Goal: Task Accomplishment & Management: Use online tool/utility

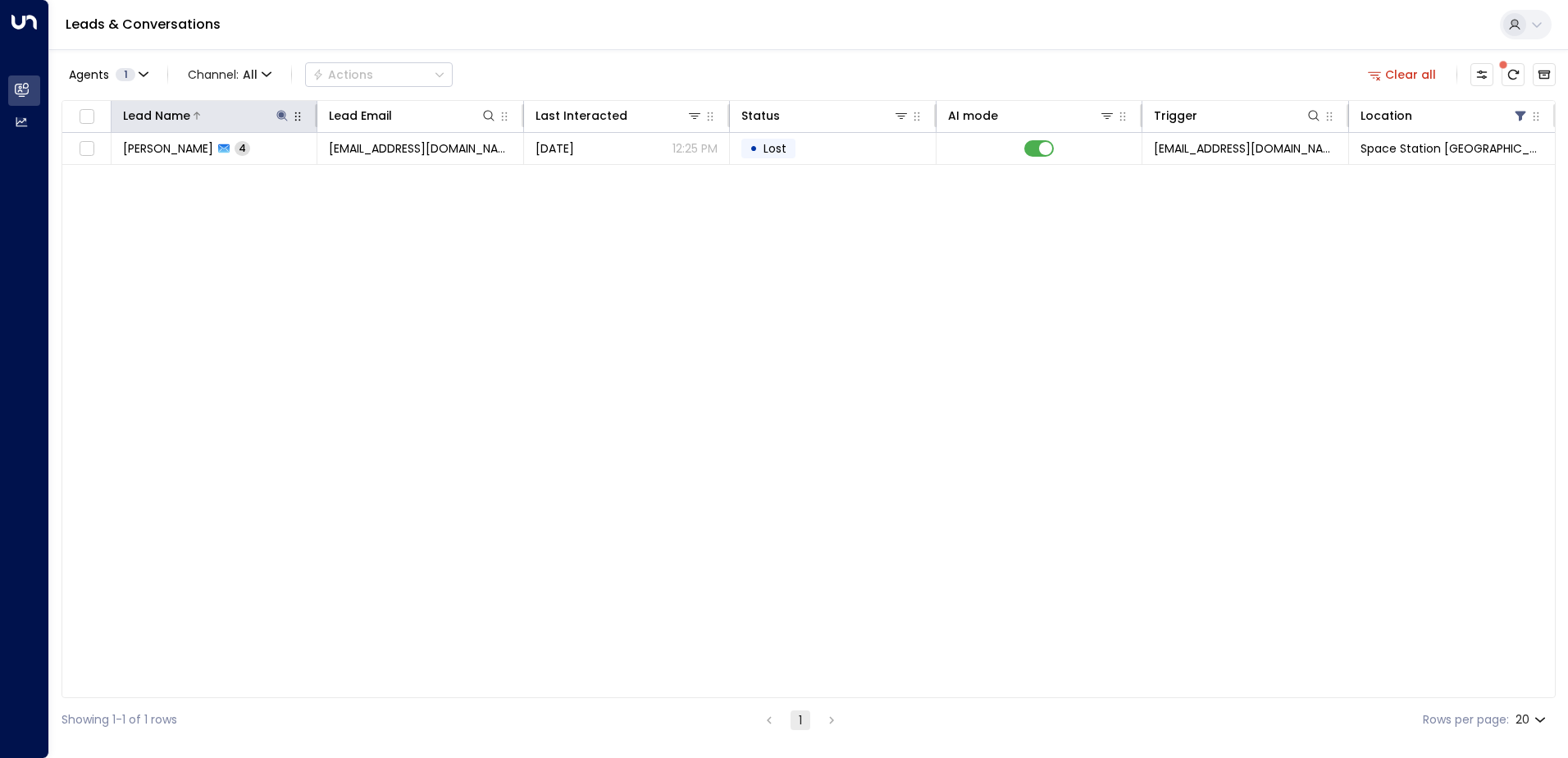
click at [284, 110] on icon at bounding box center [281, 115] width 13 height 13
click at [384, 176] on icon "button" at bounding box center [384, 175] width 13 height 13
click at [344, 173] on input "text" at bounding box center [282, 174] width 227 height 30
type input "*******"
click at [552, 35] on div "Leads & Conversations" at bounding box center [808, 24] width 1518 height 50
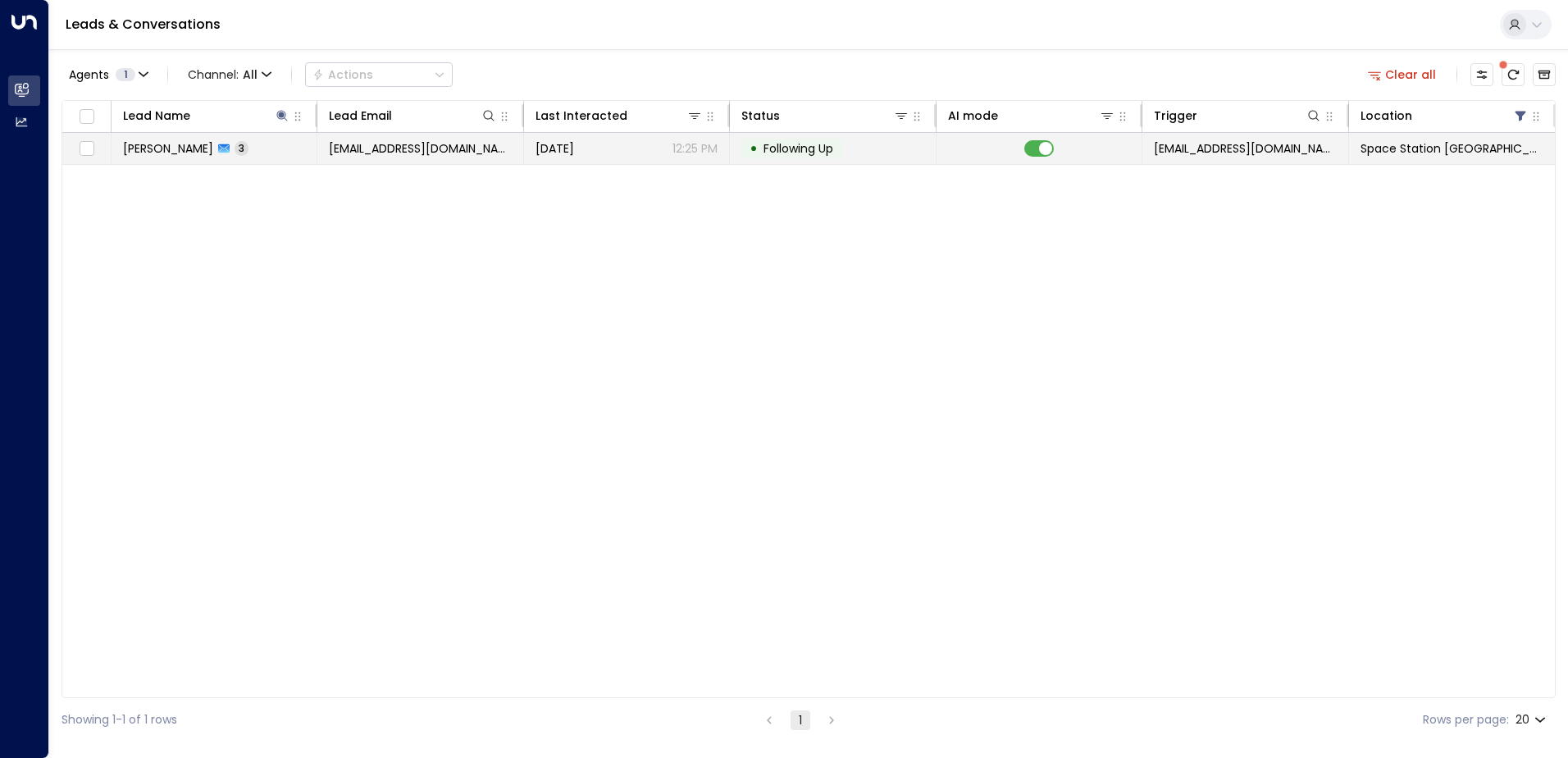
click at [473, 144] on td "[EMAIL_ADDRESS][DOMAIN_NAME]" at bounding box center [420, 149] width 206 height 31
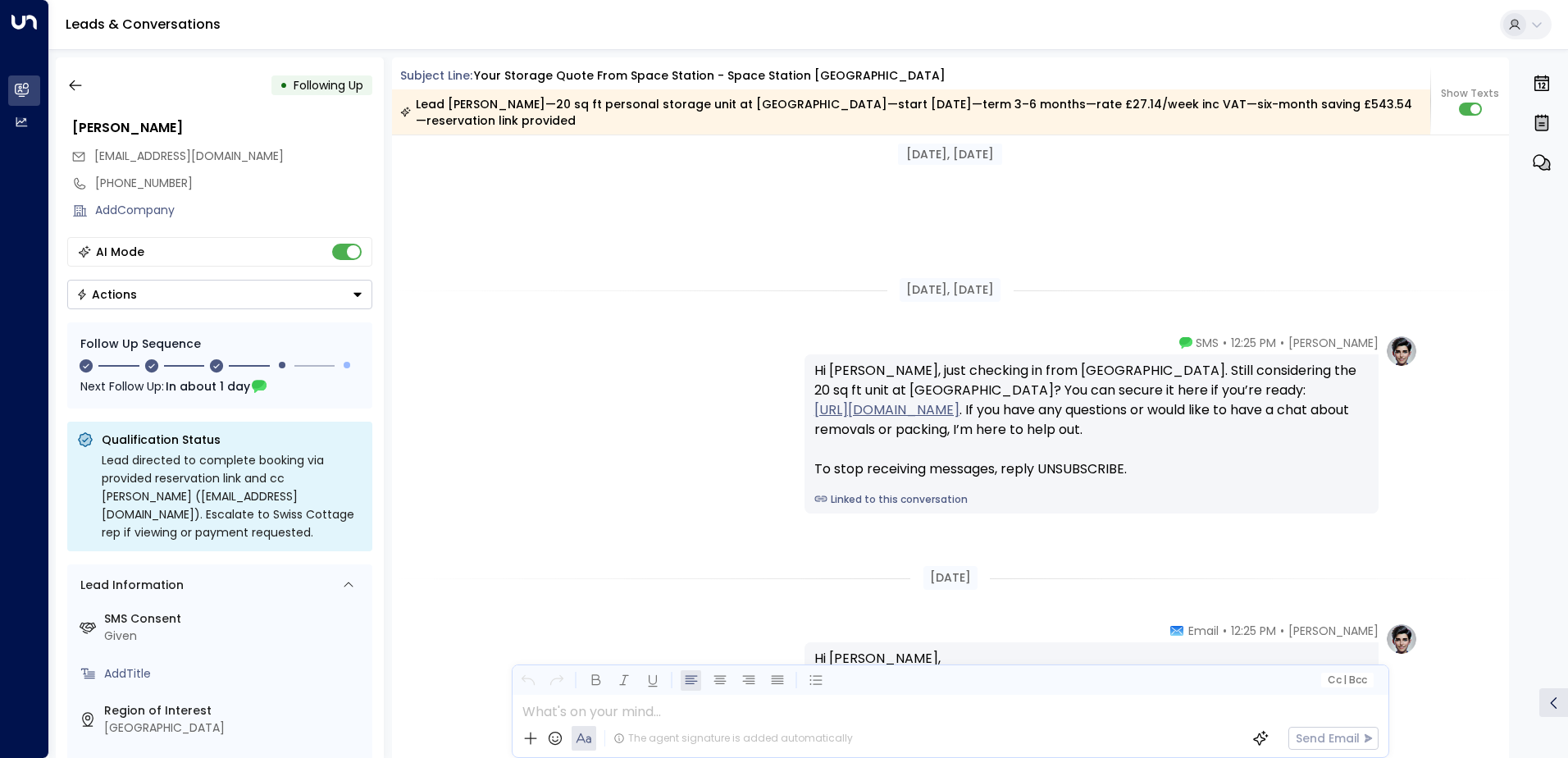
scroll to position [2003, 0]
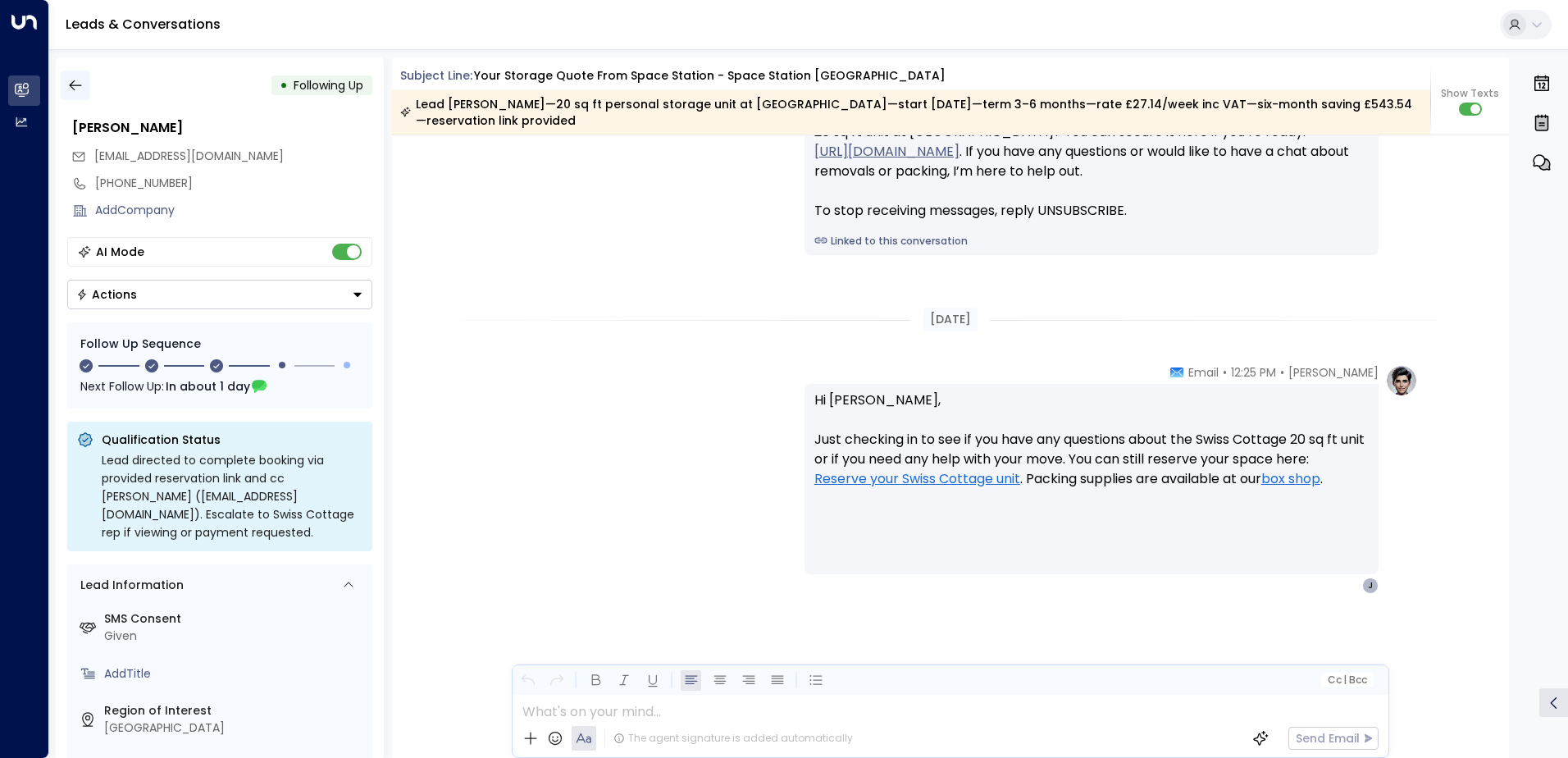
click at [82, 85] on icon "button" at bounding box center [75, 85] width 17 height 17
